Goal: Transaction & Acquisition: Purchase product/service

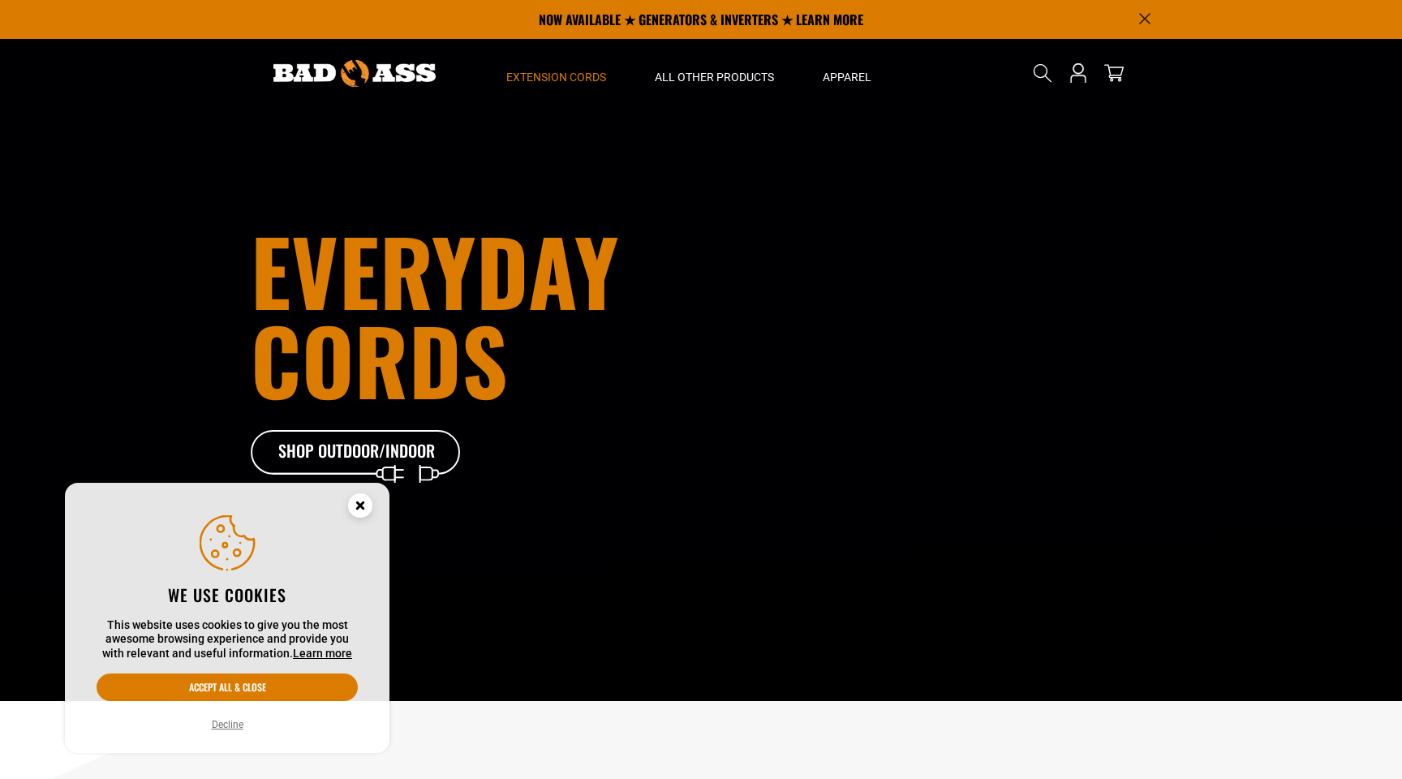
click at [571, 81] on span "Extension Cords" at bounding box center [556, 77] width 100 height 15
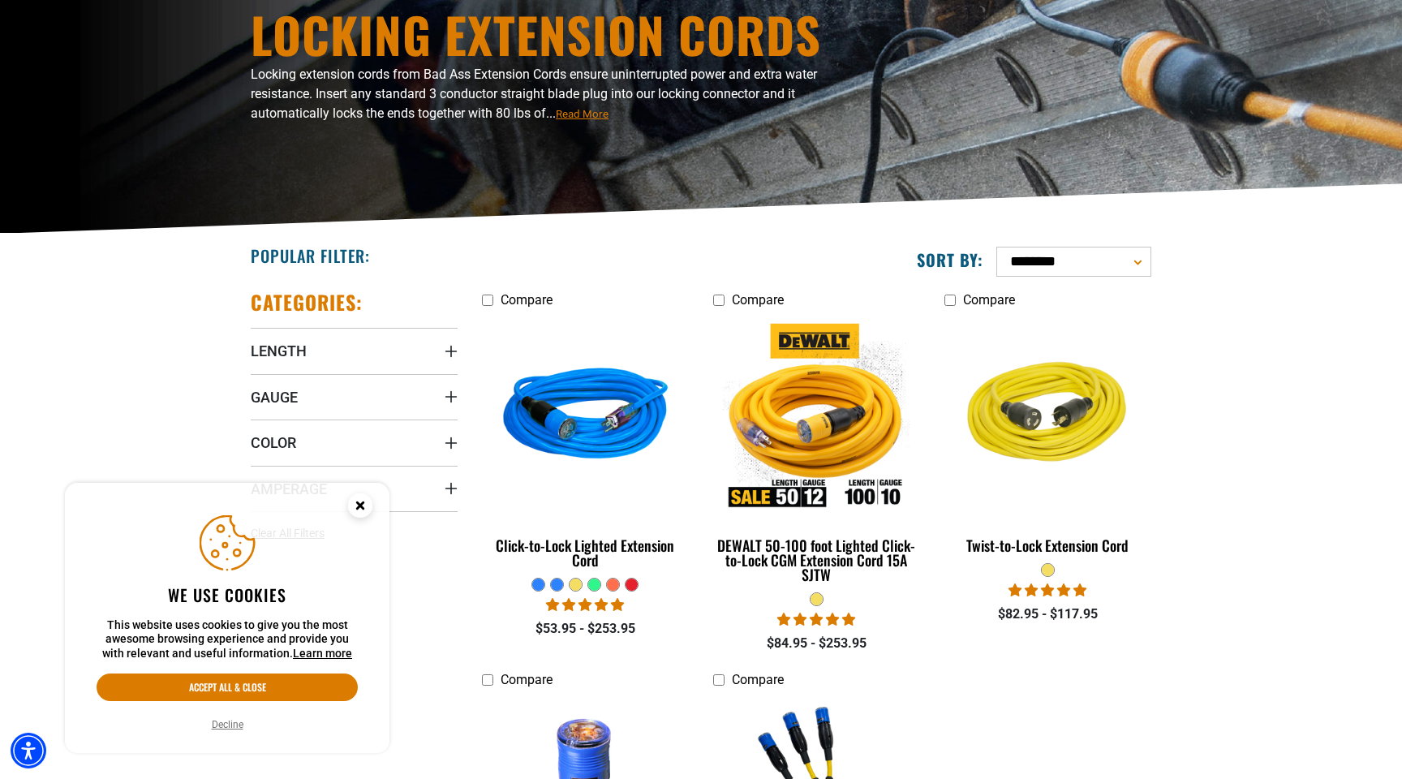
scroll to position [264, 0]
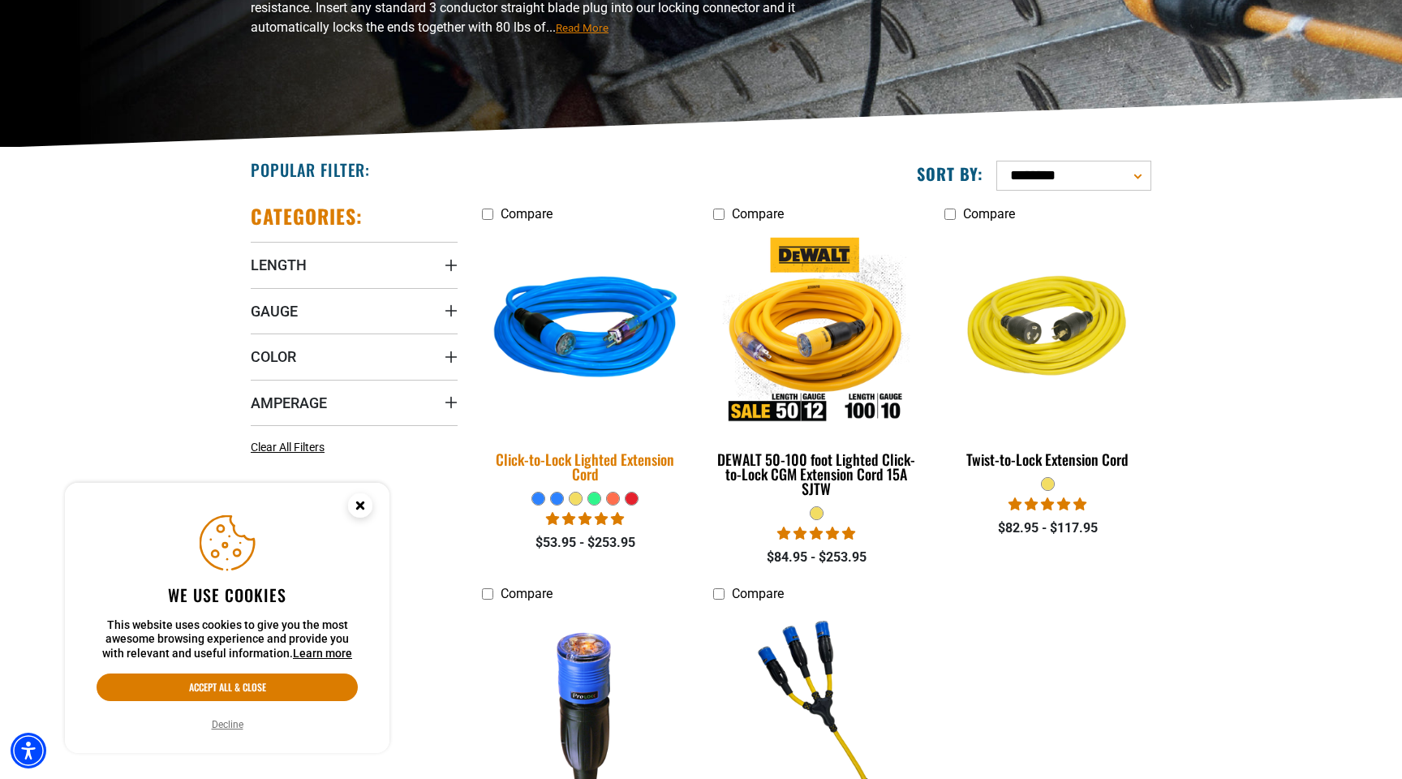
click at [618, 322] on img at bounding box center [585, 331] width 227 height 208
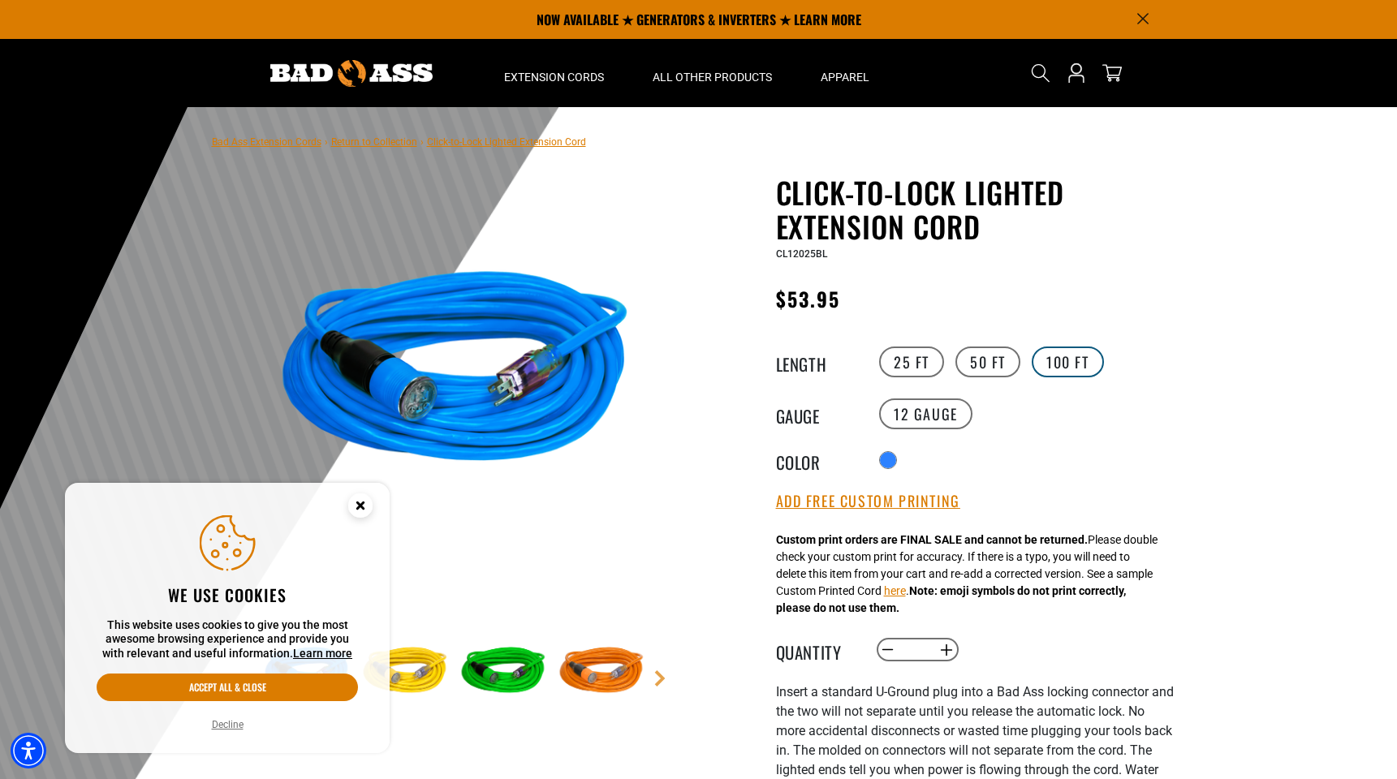
click at [1079, 363] on label "100 FT" at bounding box center [1067, 362] width 72 height 31
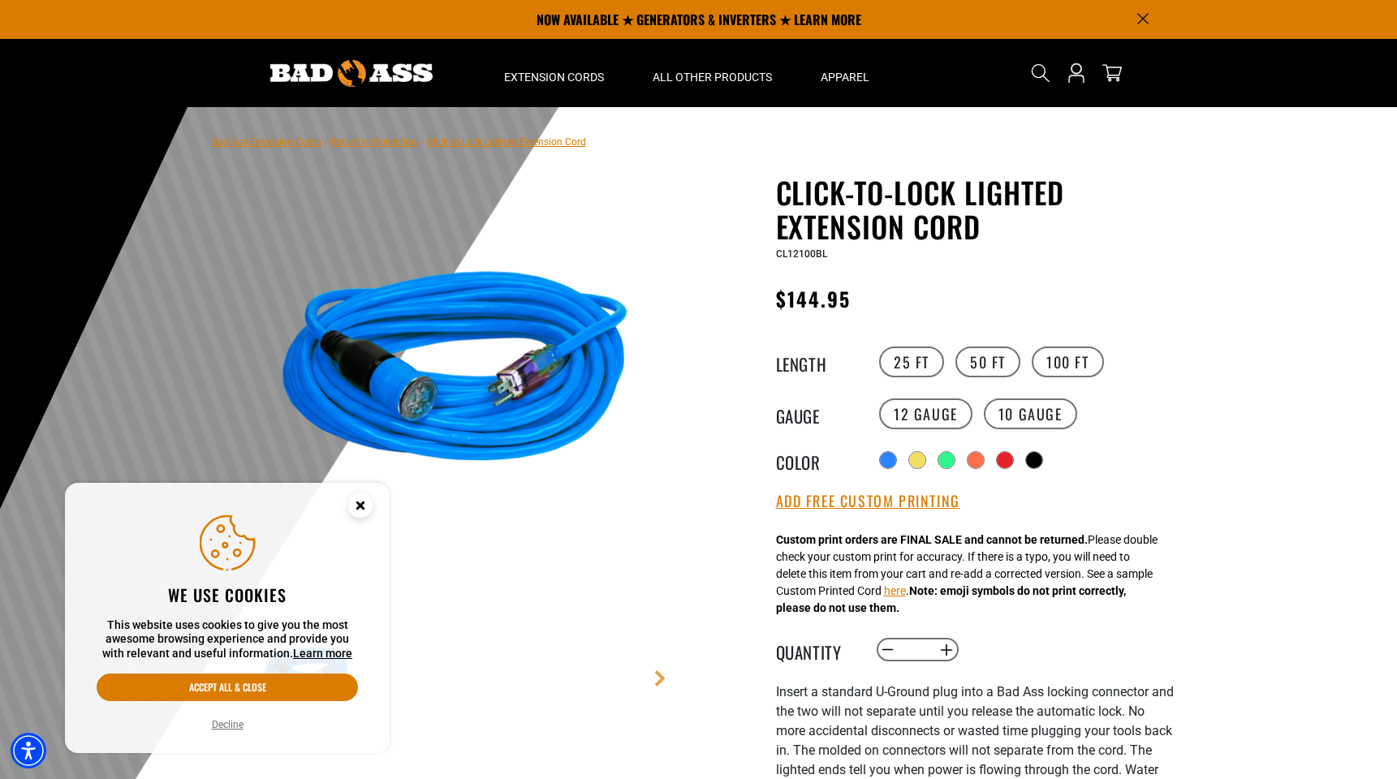
click at [1221, 528] on div at bounding box center [698, 504] width 1397 height 795
click at [1020, 420] on label "10 Gauge Translation missing: en.products.product.variant_sold_out_or_unavailab…" at bounding box center [1030, 413] width 93 height 31
click at [925, 418] on label "12 Gauge" at bounding box center [925, 413] width 93 height 31
click at [1208, 533] on div at bounding box center [698, 504] width 1397 height 795
click at [367, 505] on circle "Close this option" at bounding box center [360, 505] width 24 height 24
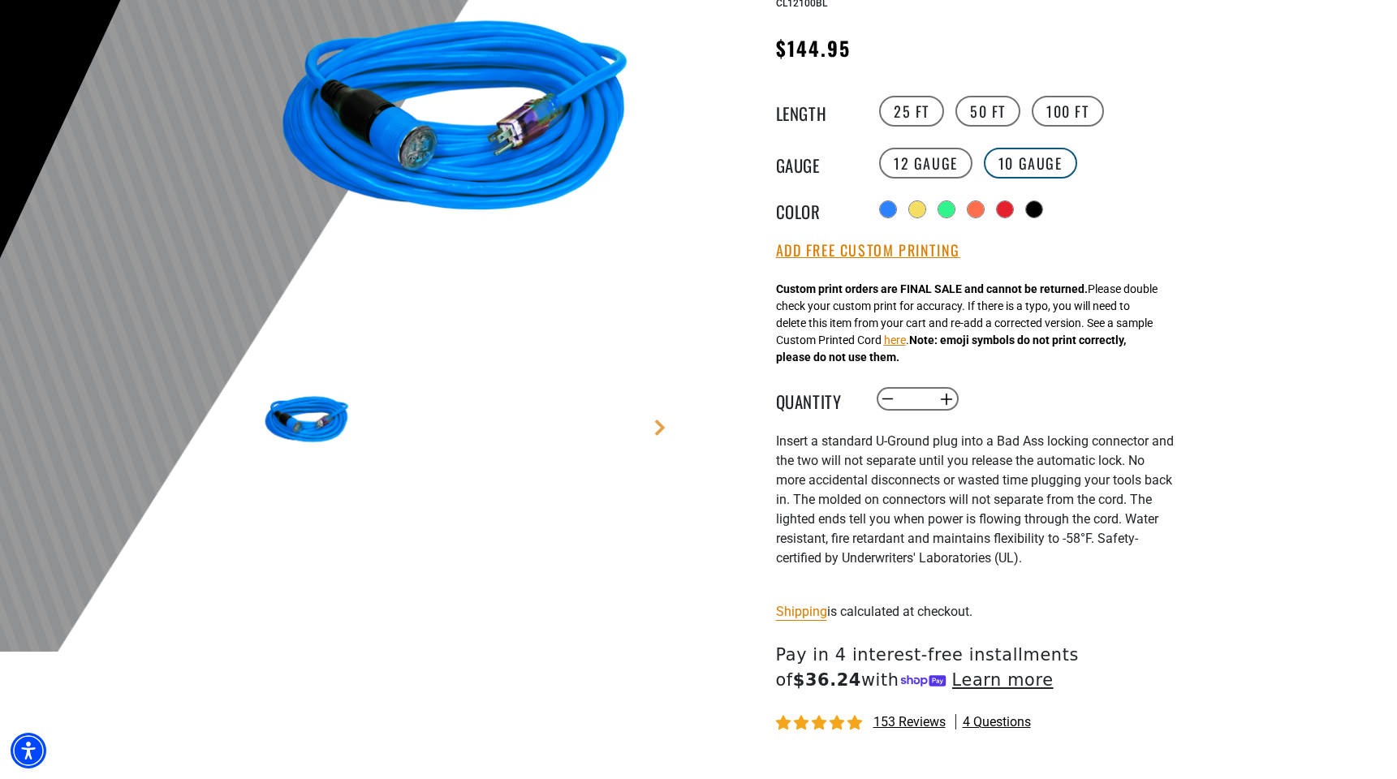
scroll to position [293, 0]
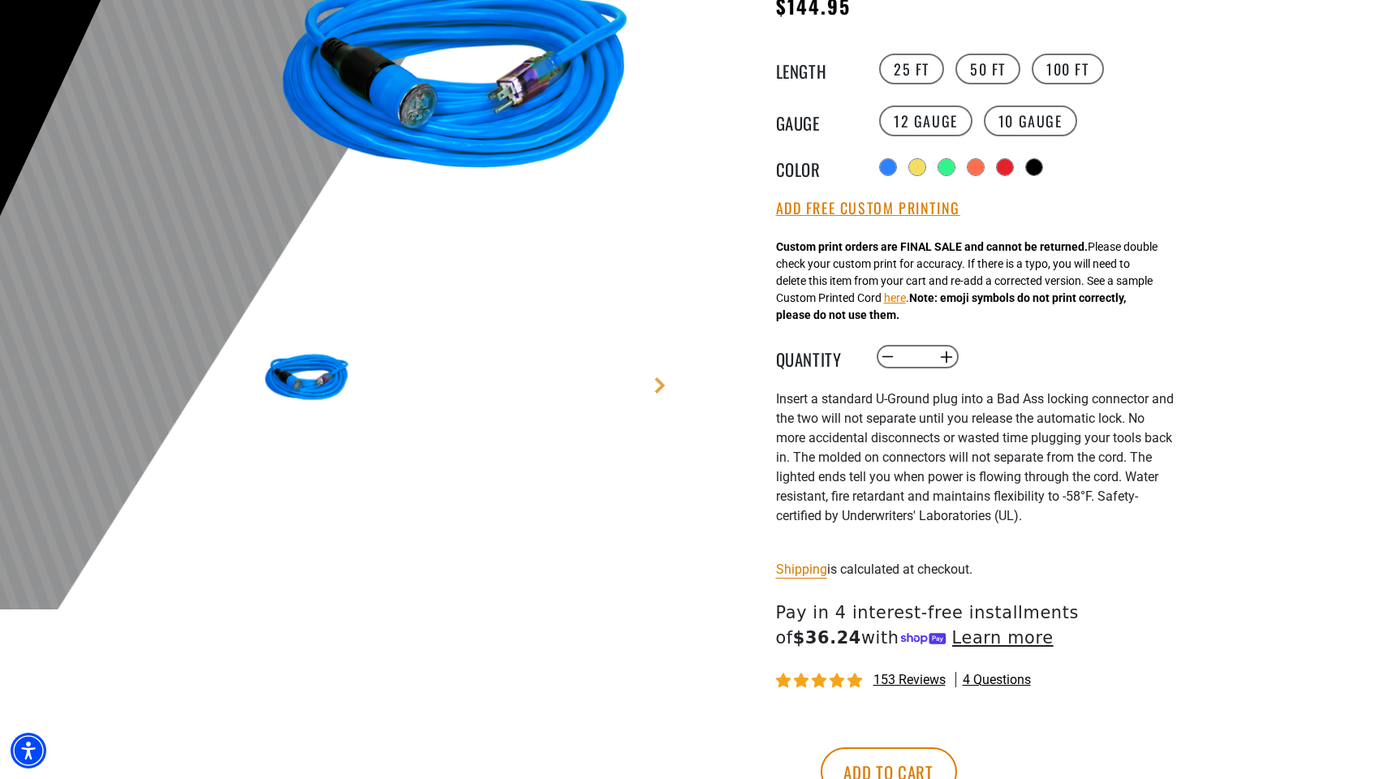
click at [1200, 447] on div at bounding box center [698, 211] width 1397 height 795
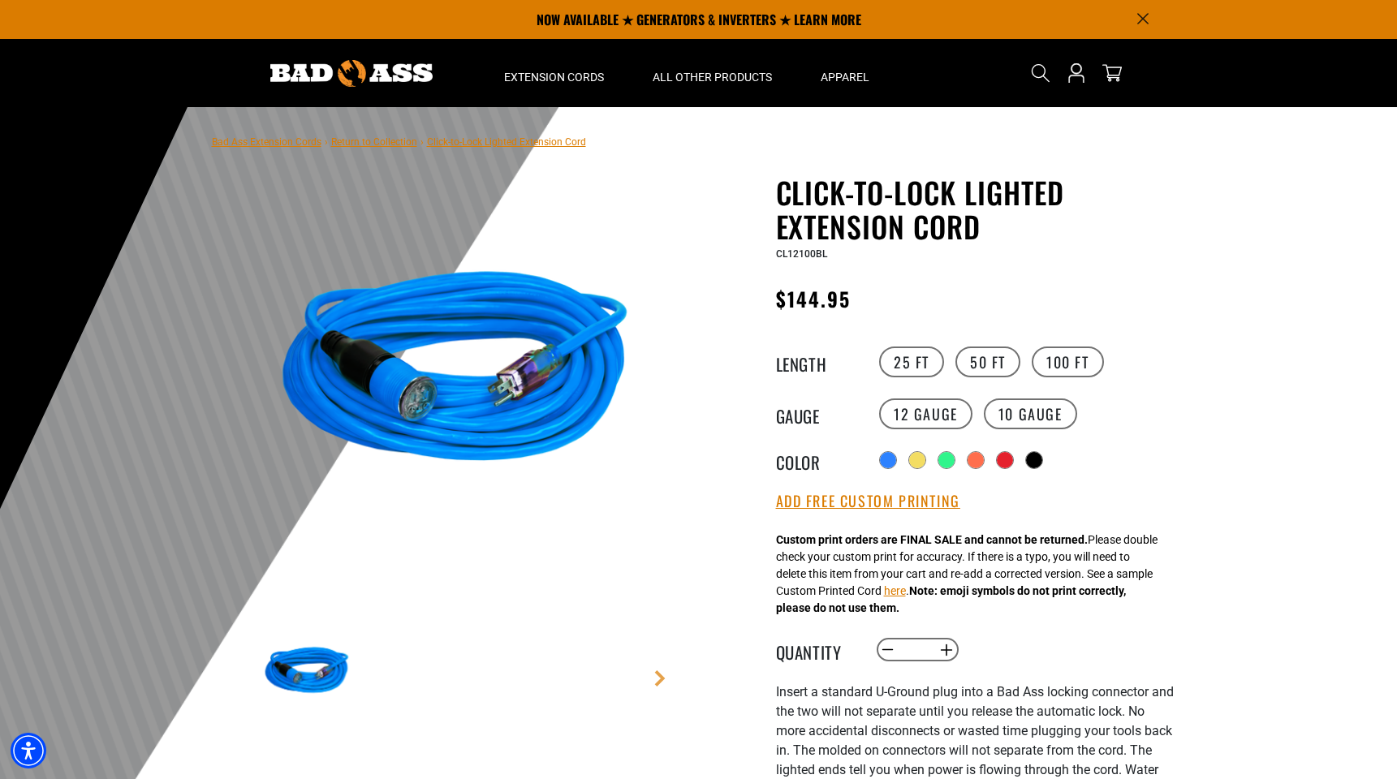
scroll to position [0, 0]
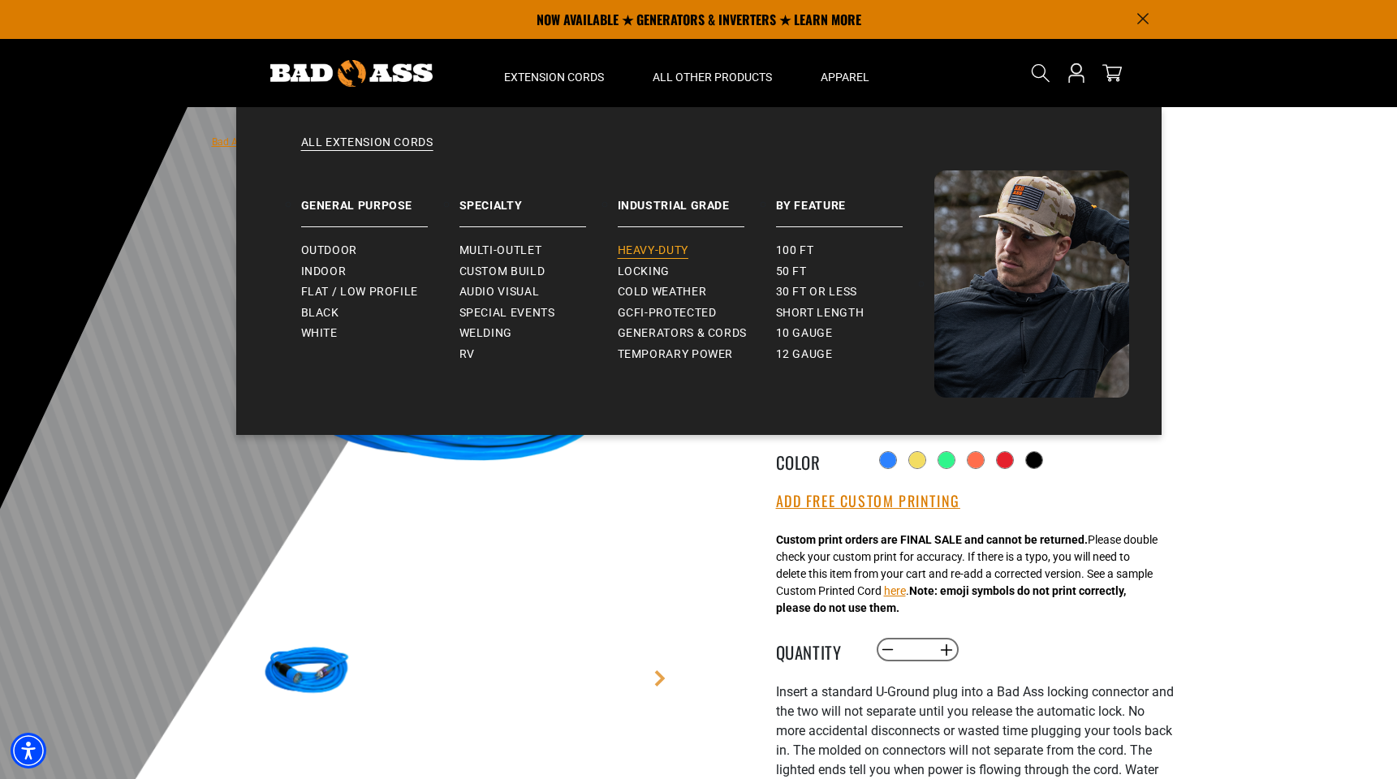
click at [686, 240] on link "Heavy-Duty" at bounding box center [697, 250] width 158 height 21
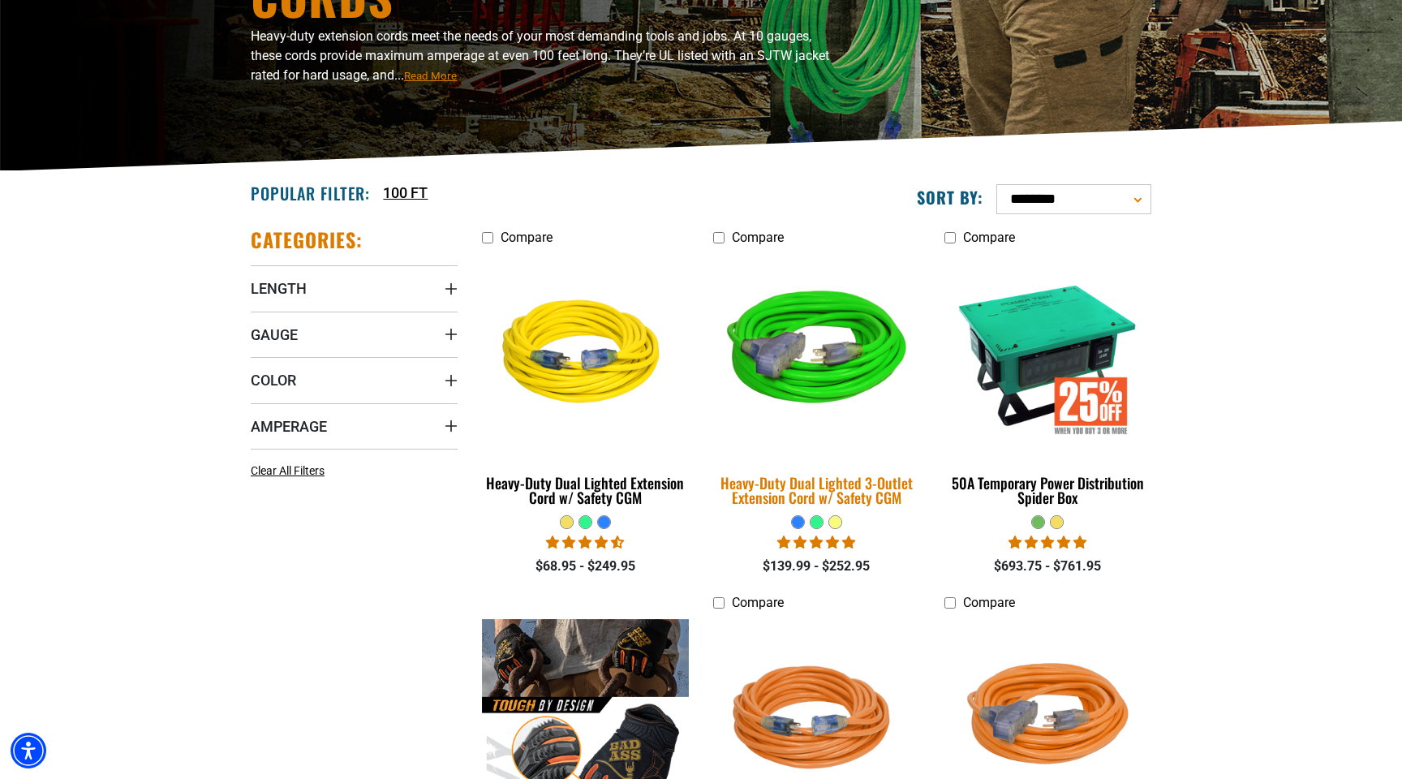
scroll to position [256, 0]
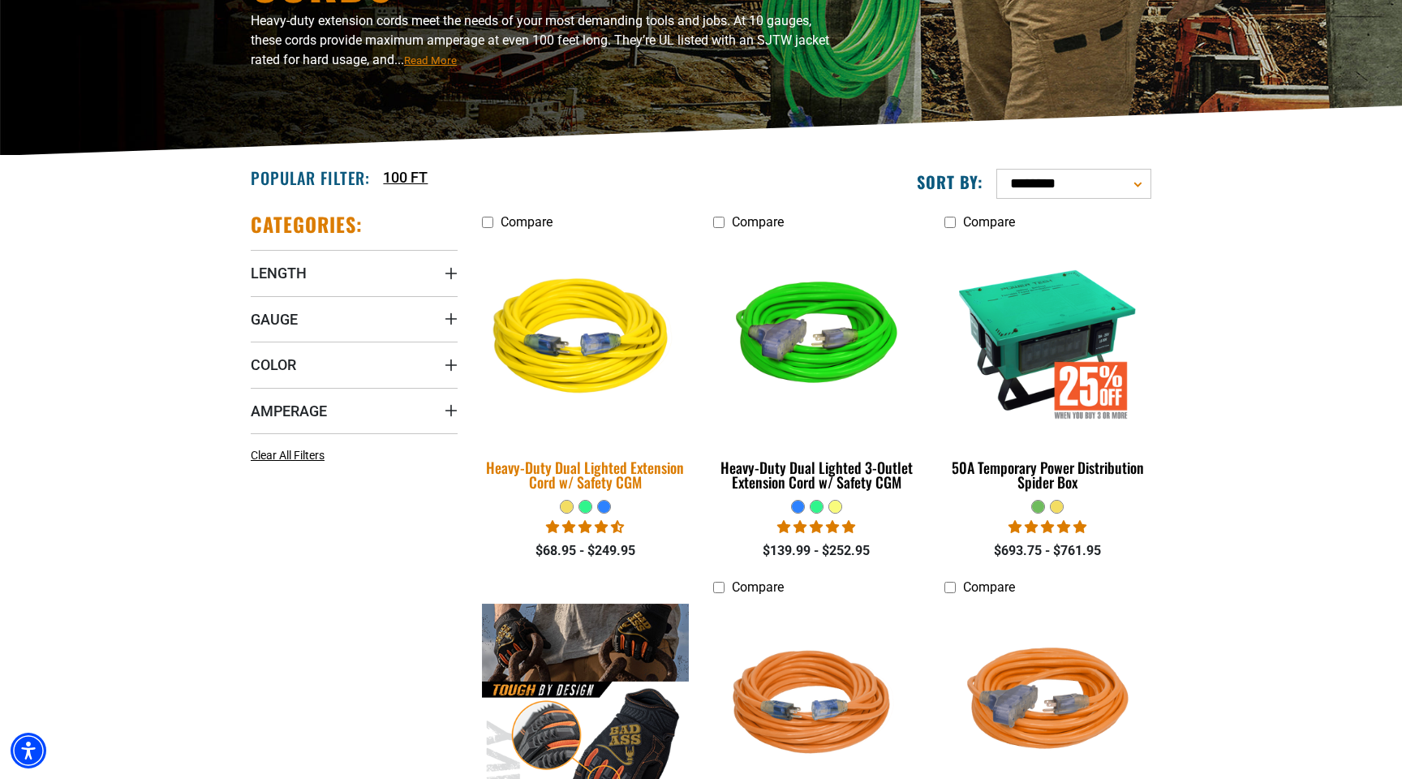
click at [628, 480] on div "Heavy-Duty Dual Lighted Extension Cord w/ Safety CGM" at bounding box center [585, 474] width 207 height 29
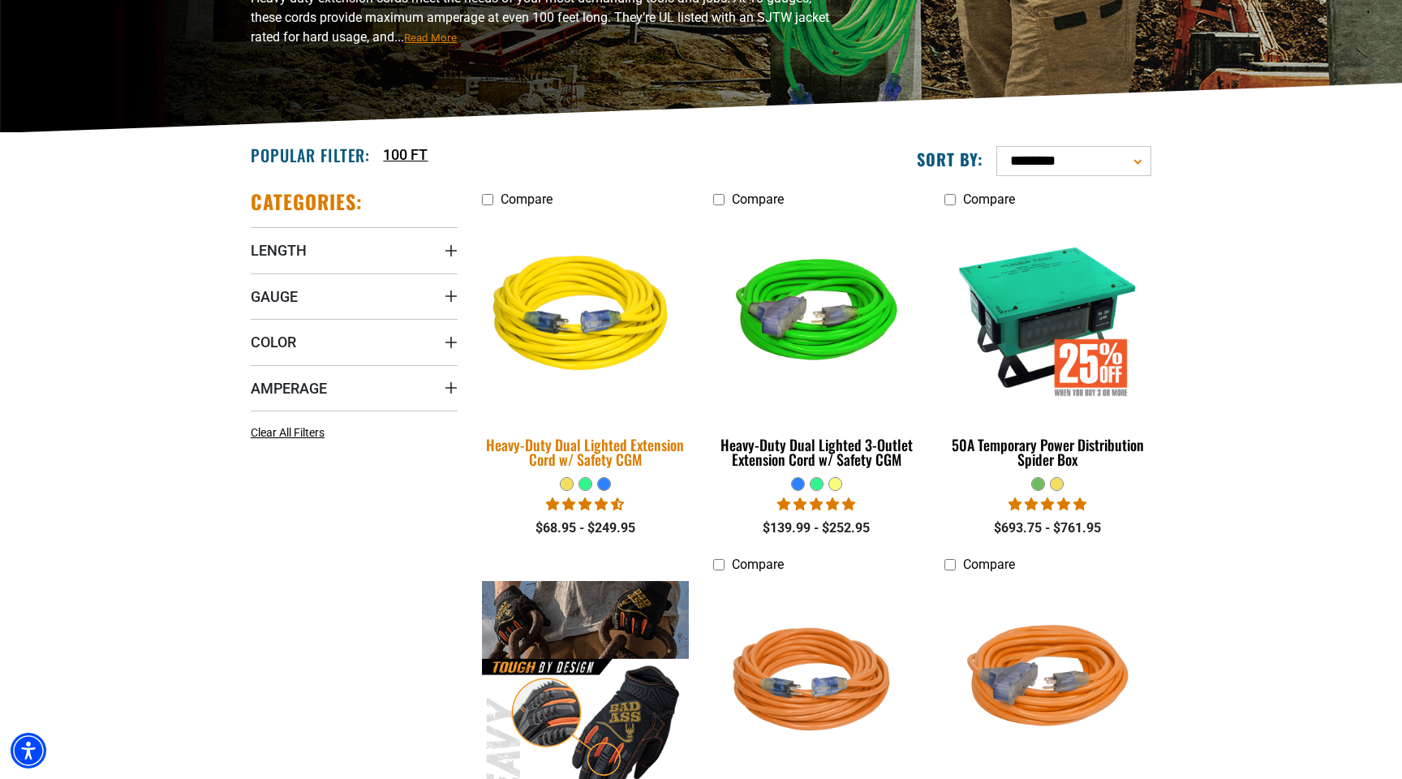
scroll to position [286, 0]
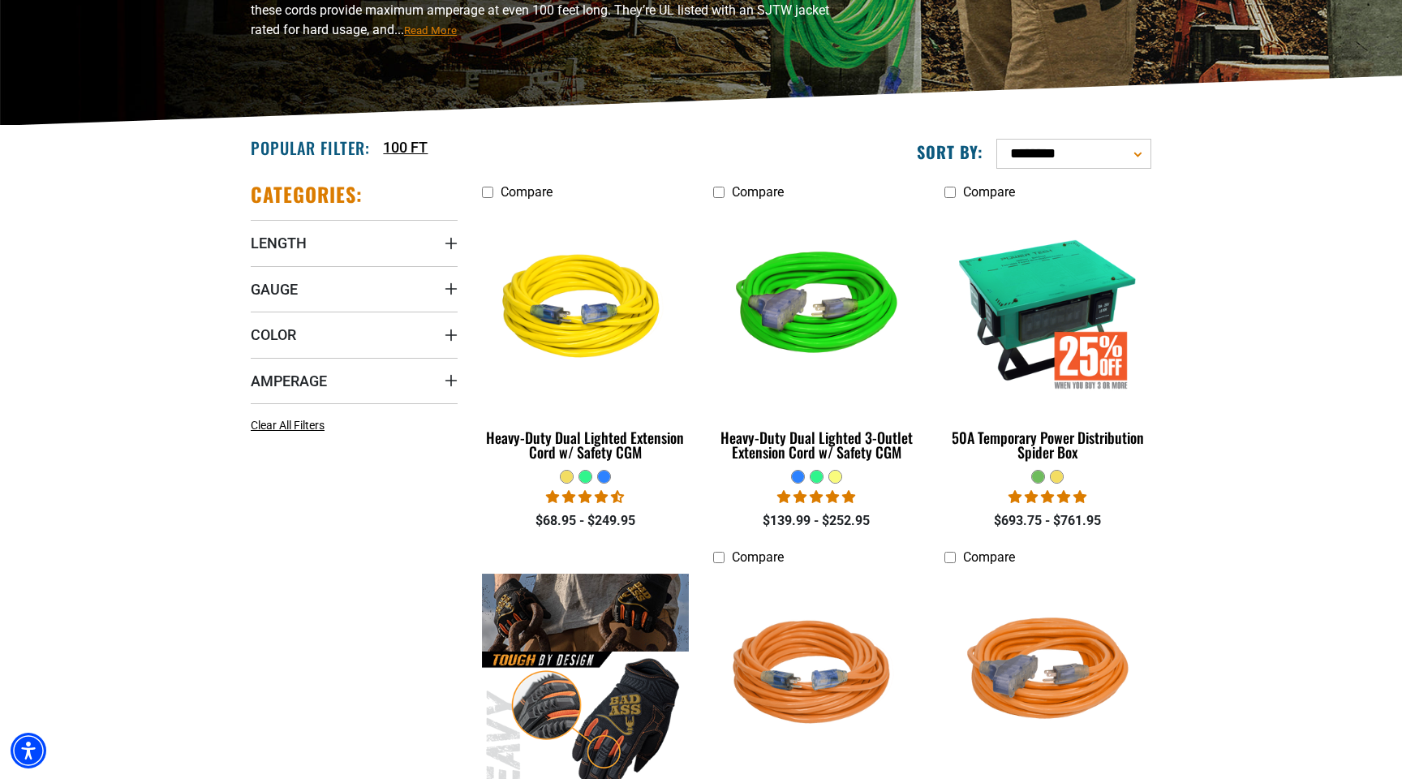
click at [1320, 577] on section "**********" at bounding box center [701, 733] width 1402 height 1215
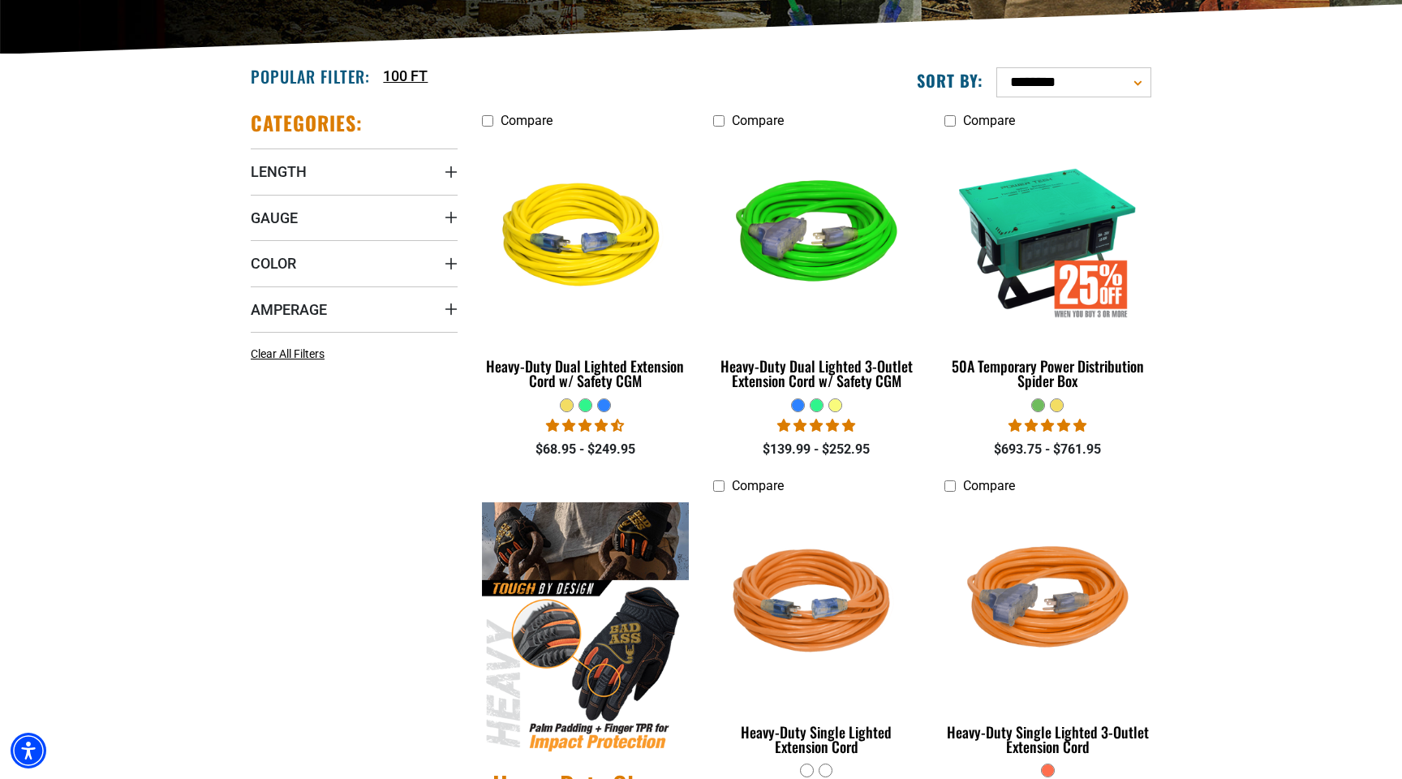
scroll to position [363, 0]
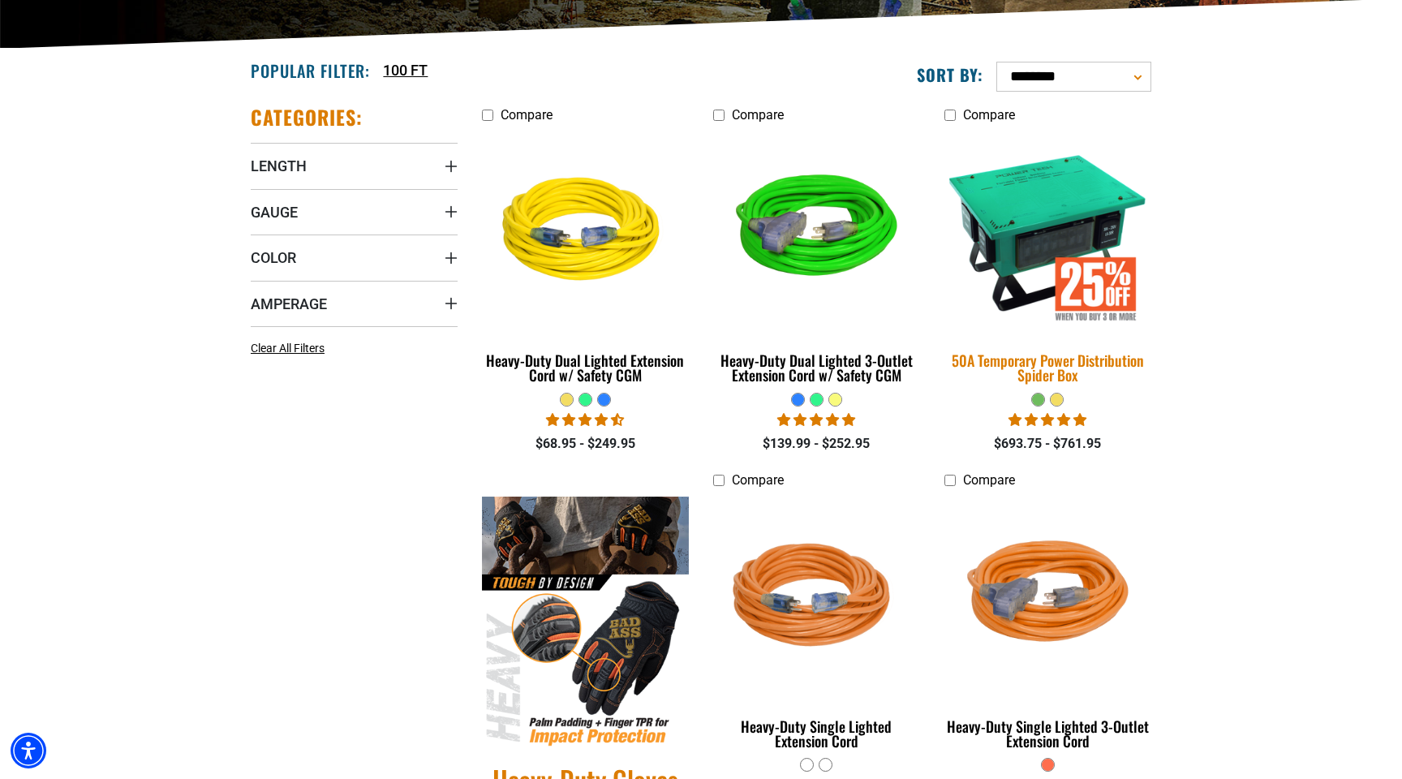
click at [1030, 363] on div "50A Temporary Power Distribution Spider Box" at bounding box center [1048, 367] width 207 height 29
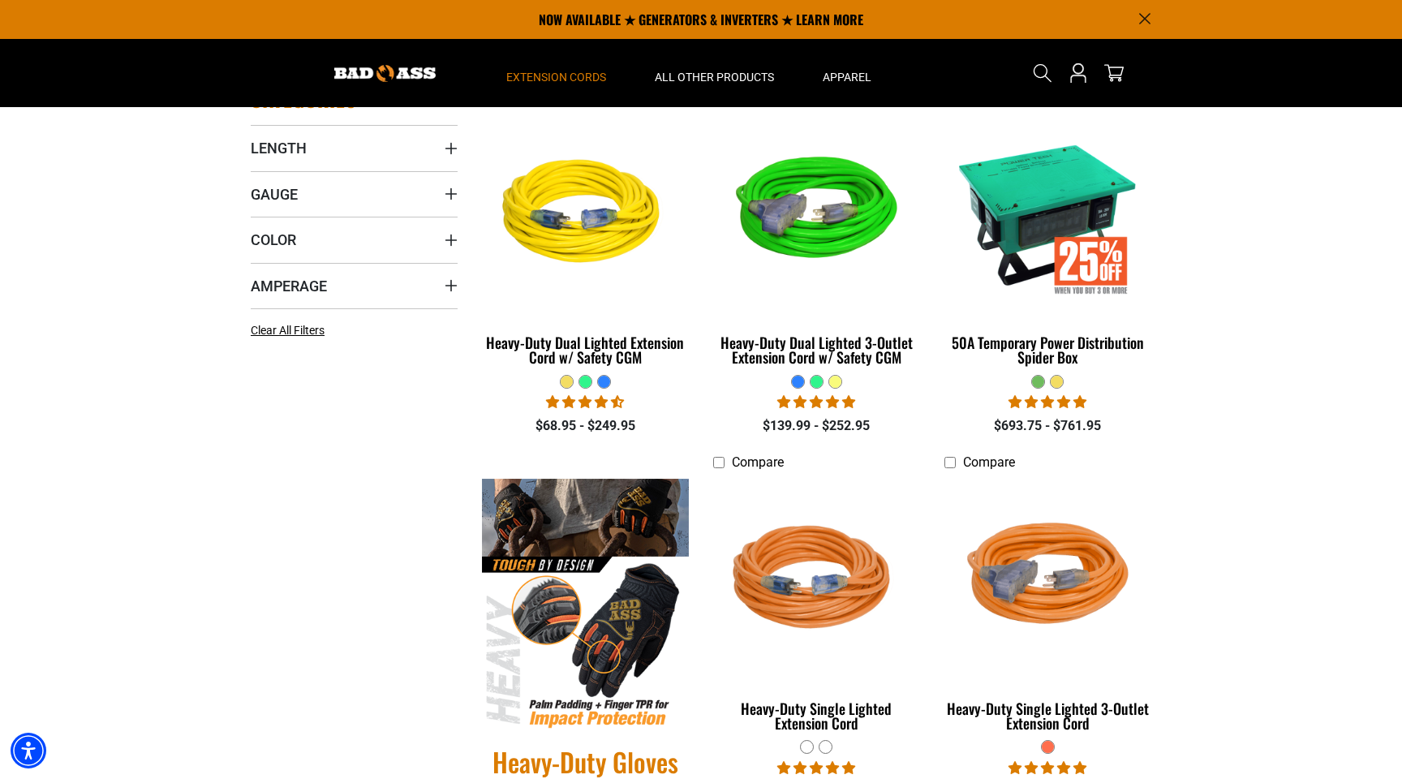
scroll to position [70, 0]
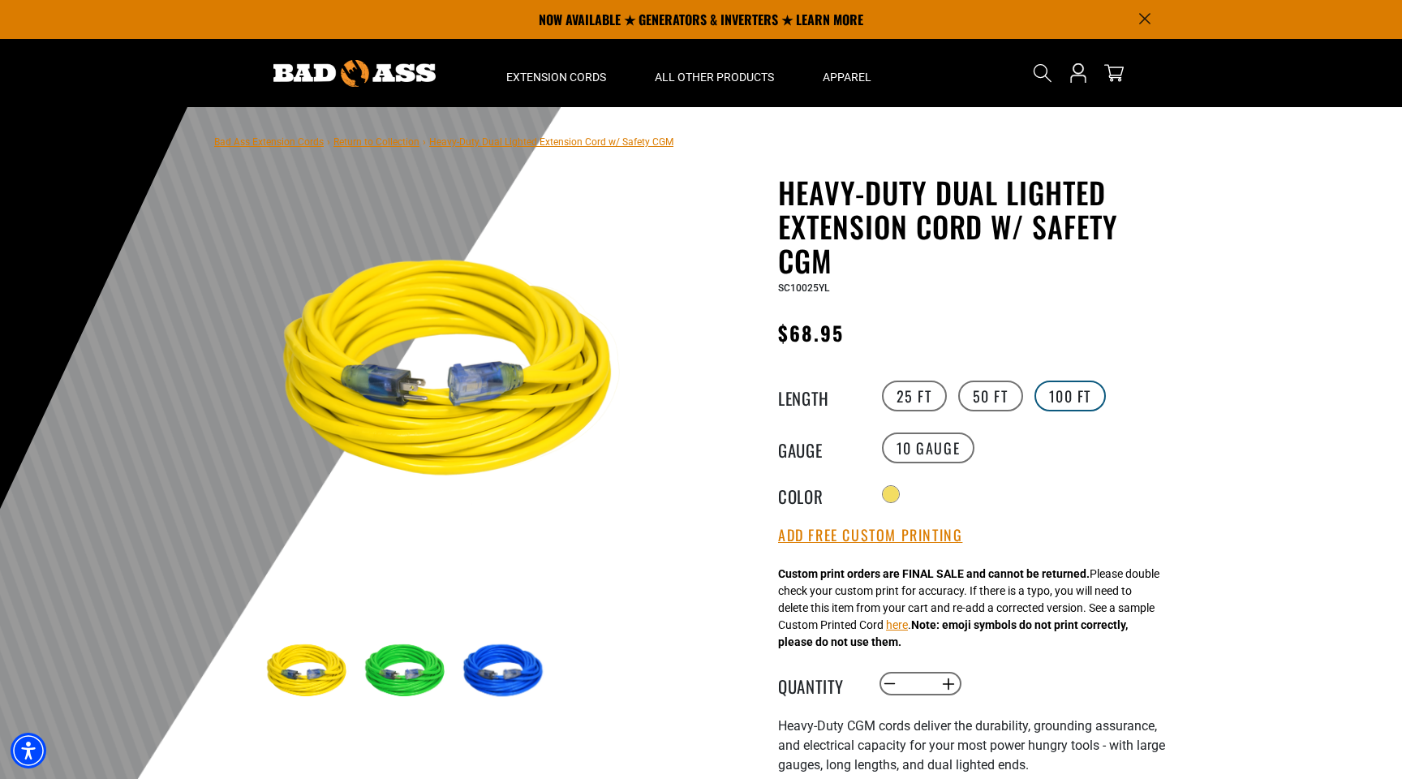
click at [1083, 391] on label "100 FT" at bounding box center [1071, 396] width 72 height 31
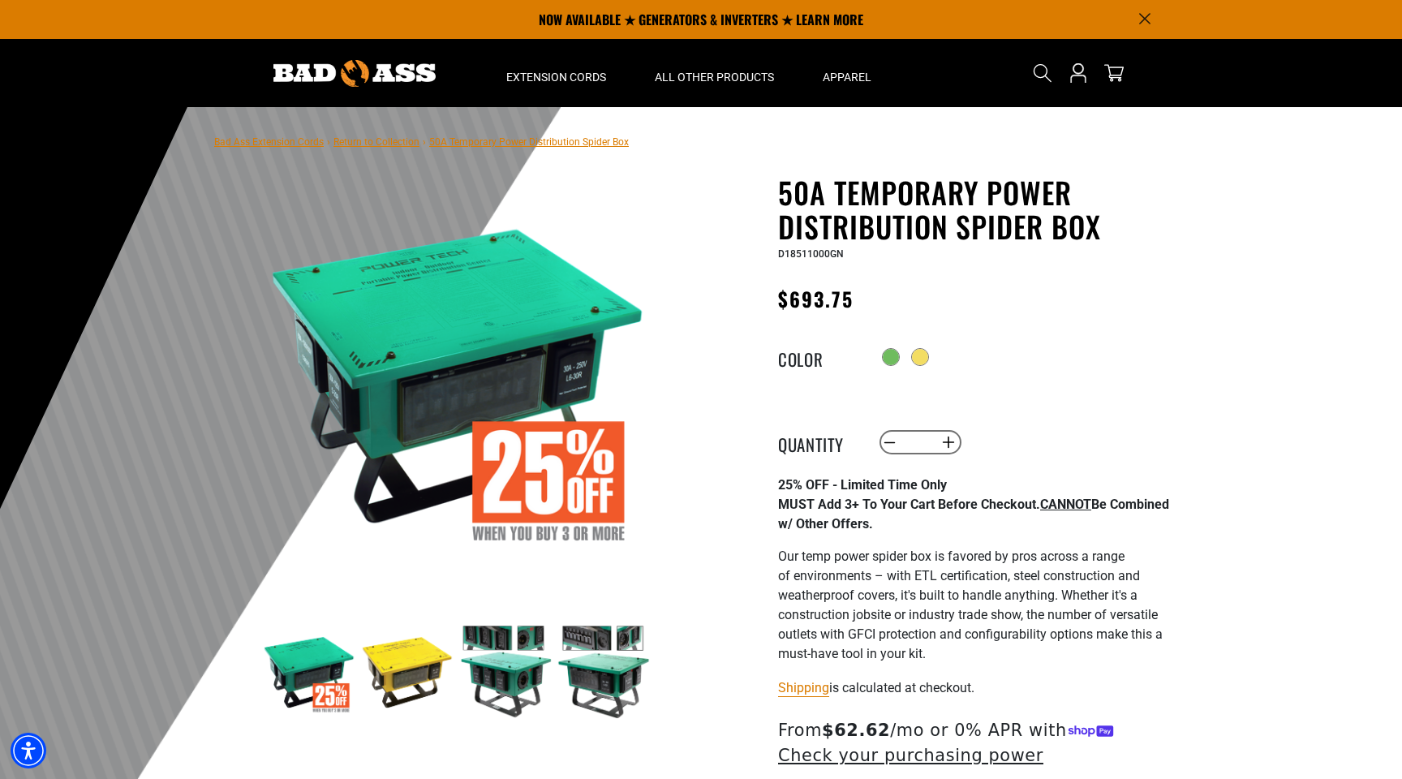
click at [430, 692] on img at bounding box center [407, 672] width 94 height 94
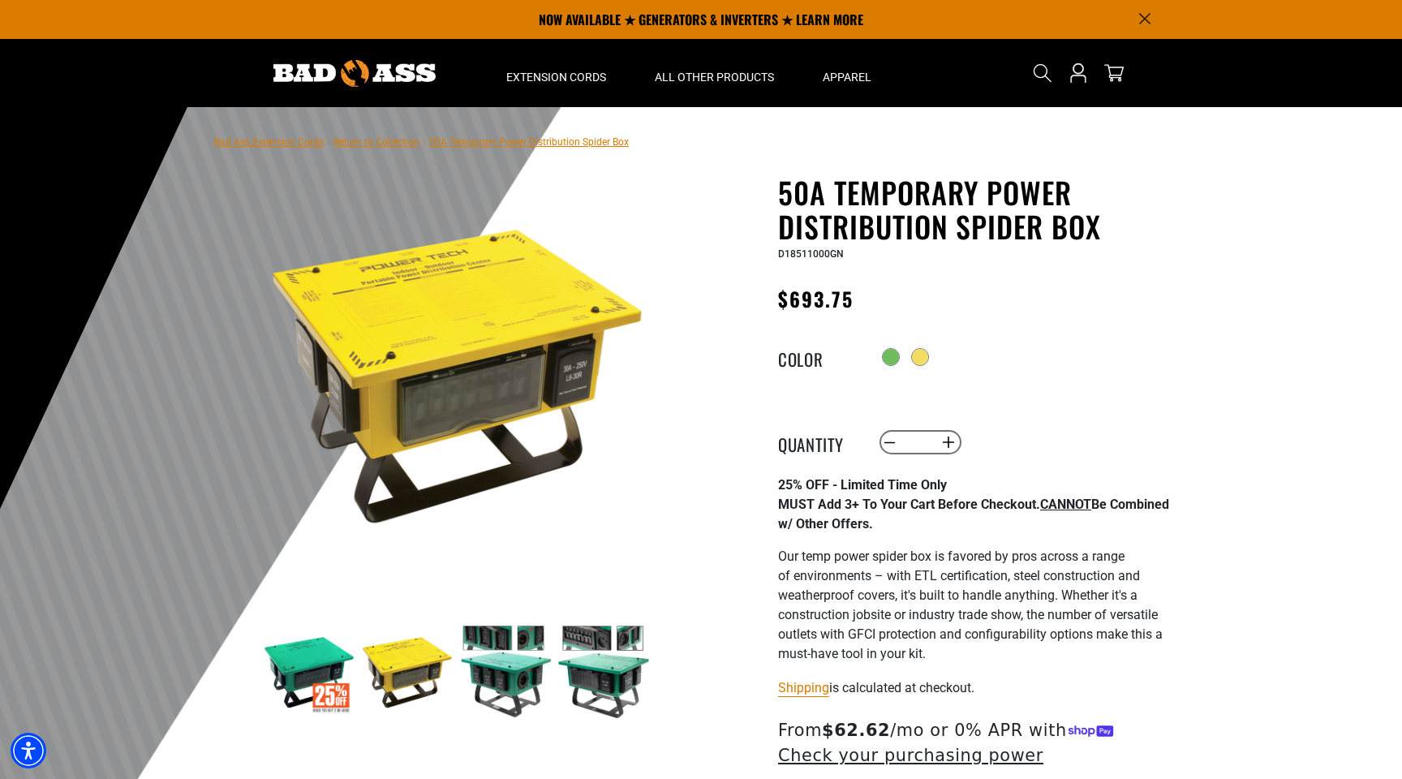
click at [509, 676] on img at bounding box center [506, 672] width 94 height 94
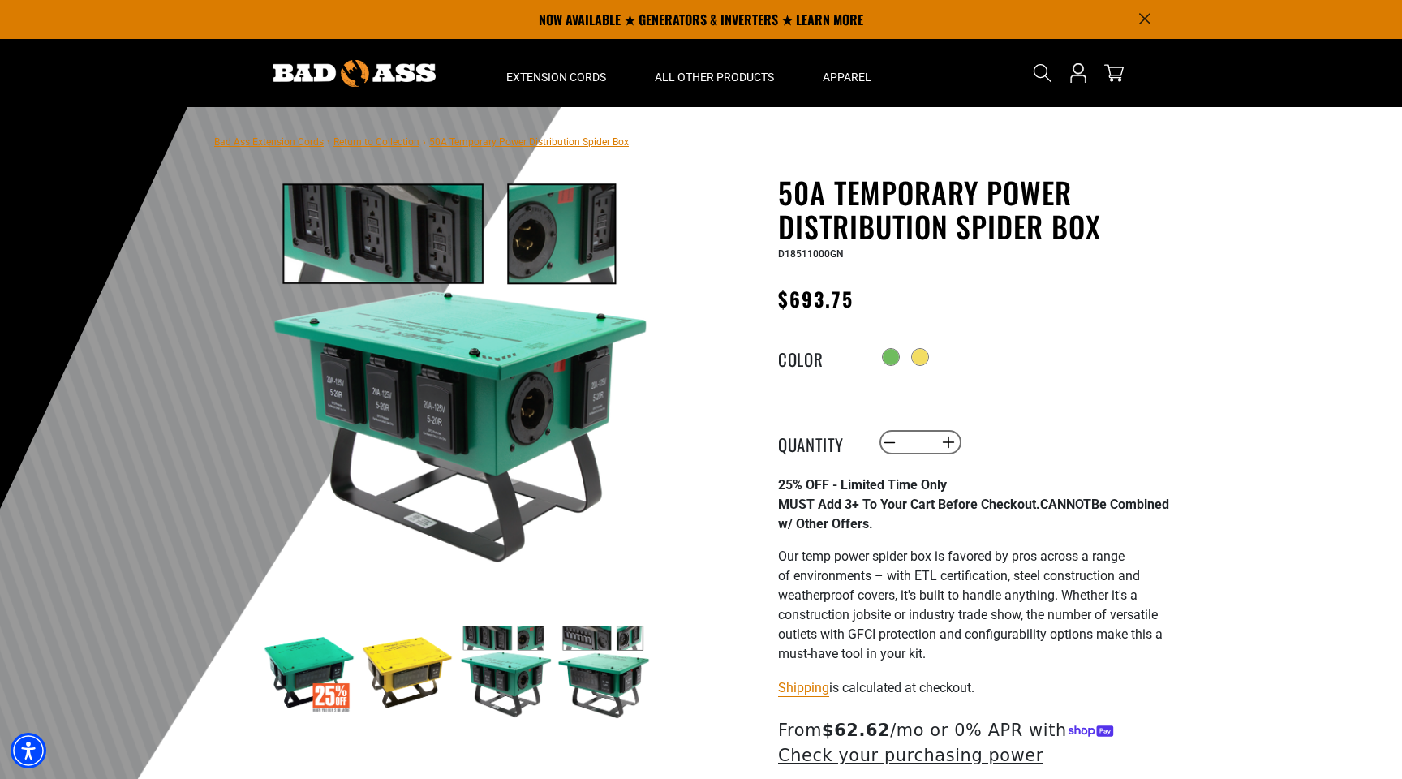
click at [618, 667] on img at bounding box center [604, 672] width 94 height 94
